Goal: Navigation & Orientation: Find specific page/section

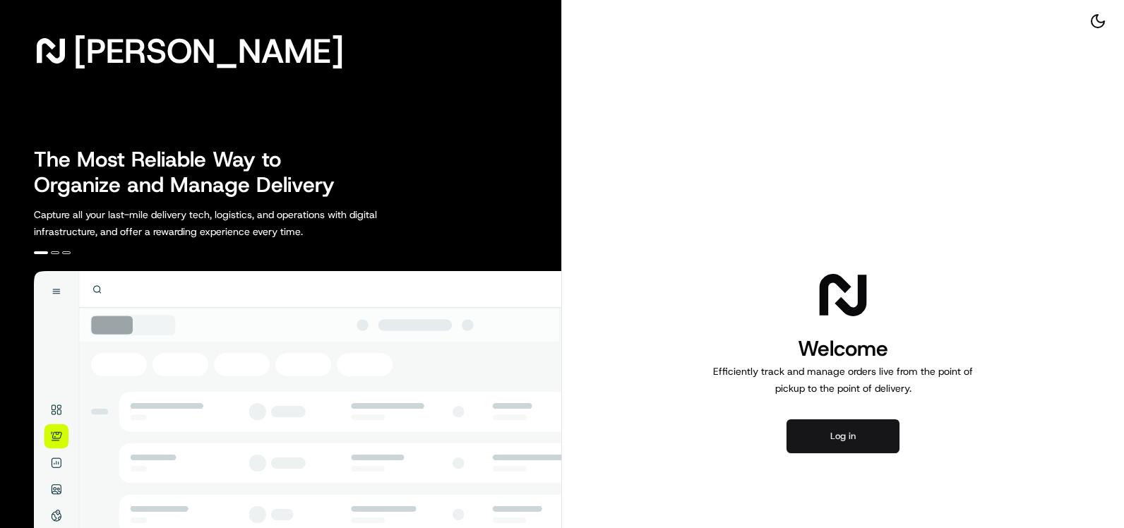
click at [843, 439] on button "Log in" at bounding box center [843, 437] width 113 height 34
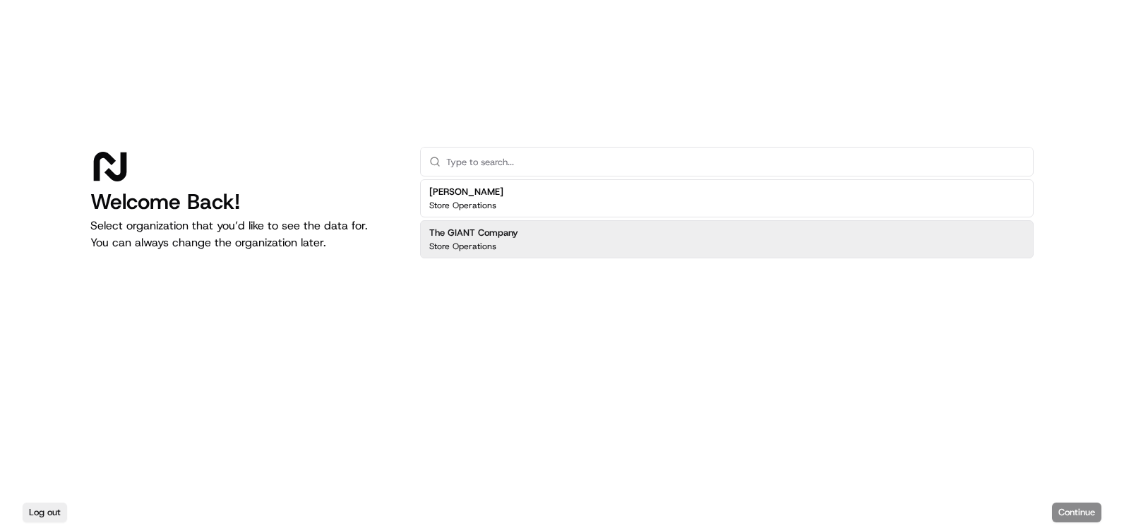
click at [618, 239] on div "The GIANT Company Store Operations" at bounding box center [727, 239] width 614 height 38
click at [1080, 513] on button "Continue" at bounding box center [1076, 513] width 49 height 20
